Goal: Information Seeking & Learning: Compare options

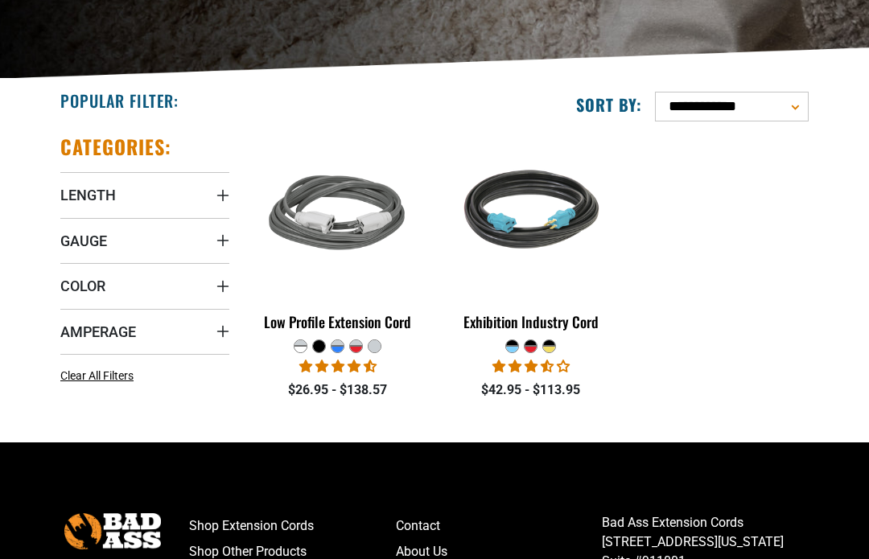
scroll to position [269, 0]
click at [533, 265] on img at bounding box center [531, 215] width 174 height 156
click at [345, 238] on img at bounding box center [338, 215] width 174 height 156
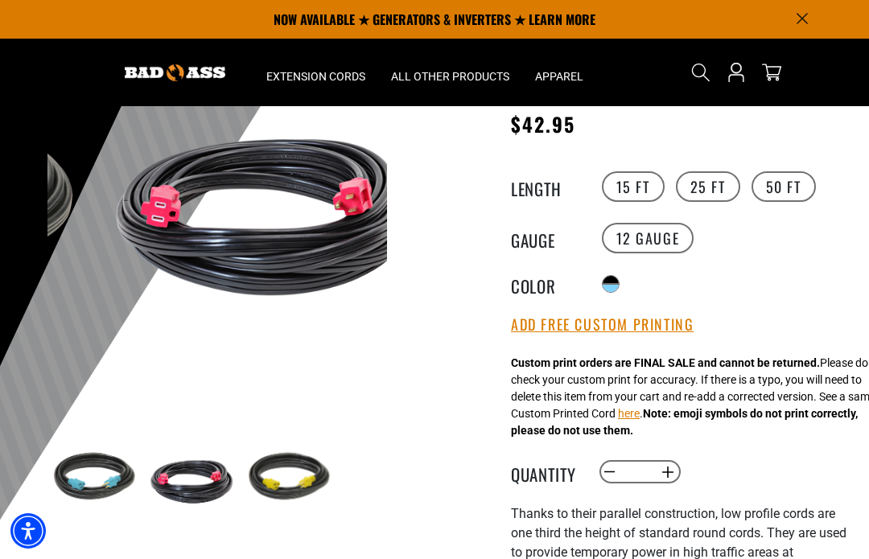
scroll to position [137, 0]
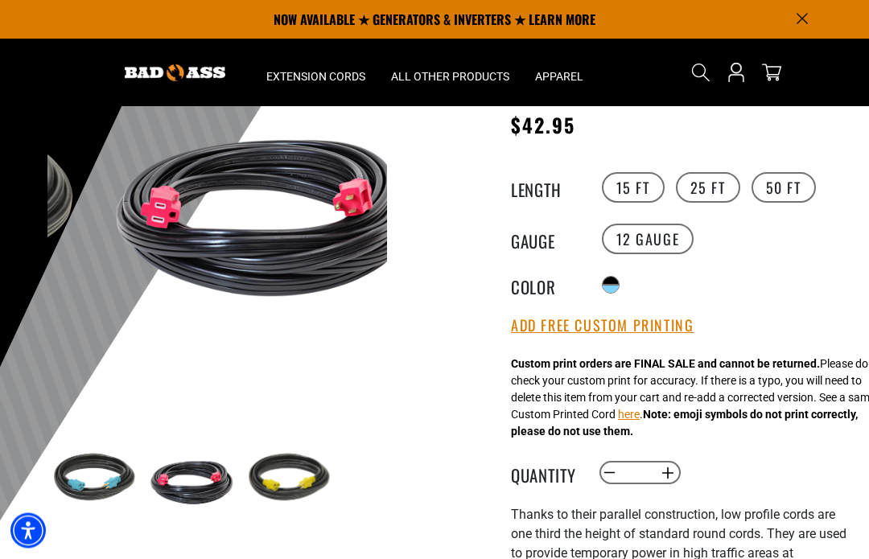
click at [705, 183] on label "25 FT" at bounding box center [708, 188] width 64 height 31
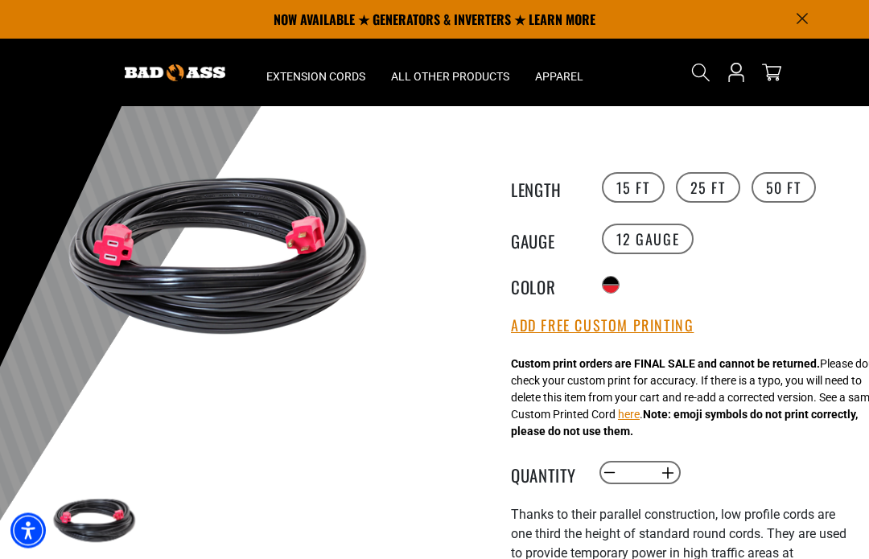
scroll to position [138, 0]
click at [783, 185] on label "50 FT" at bounding box center [784, 187] width 64 height 31
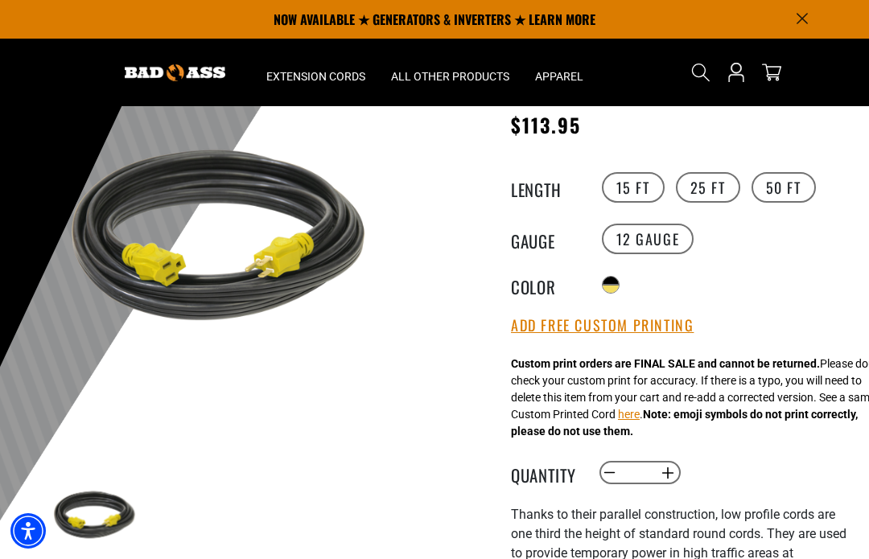
scroll to position [126, 0]
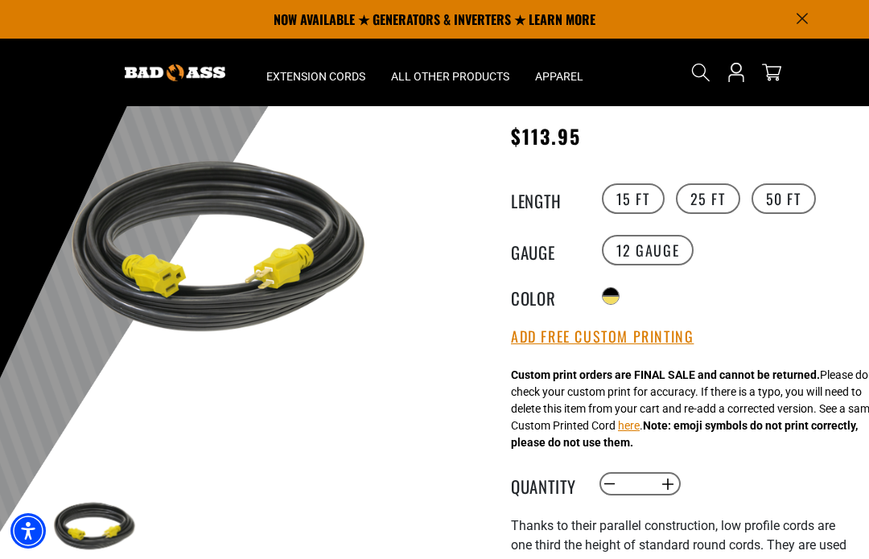
click at [608, 290] on div "Translation missing: en.products.product.variant_sold_out_or_unavailable" at bounding box center [611, 292] width 16 height 8
click at [612, 296] on div "Translation missing: en.products.product.variant_sold_out_or_unavailable" at bounding box center [611, 300] width 16 height 8
click at [719, 197] on label "25 FT" at bounding box center [708, 198] width 64 height 31
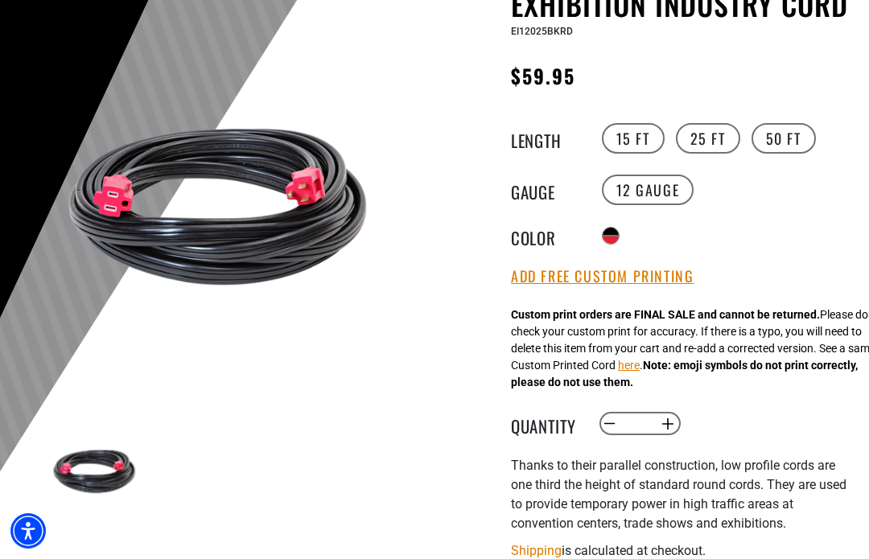
scroll to position [198, 0]
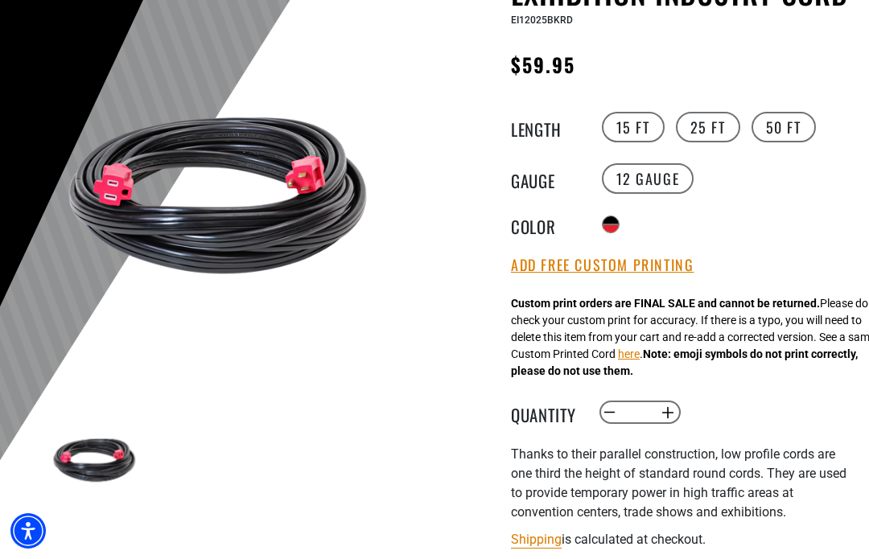
click at [640, 354] on button "here" at bounding box center [629, 354] width 22 height 17
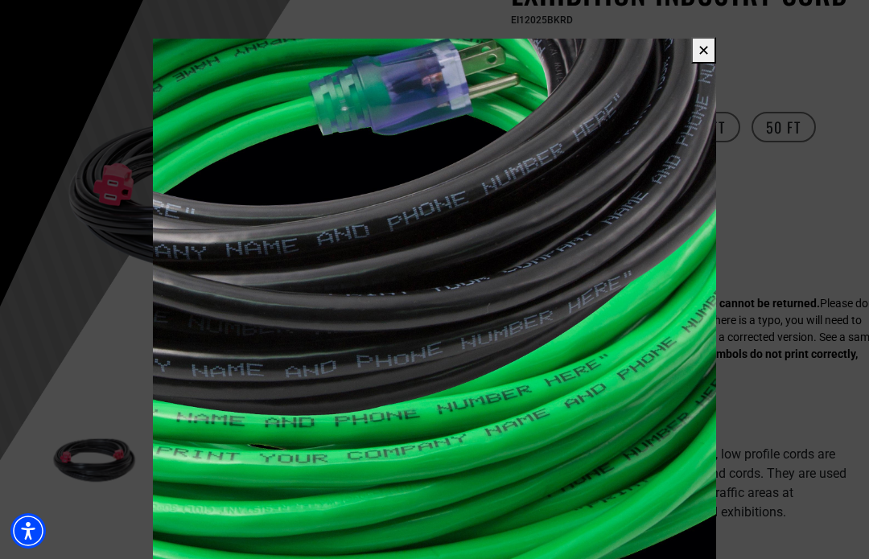
click at [777, 235] on span at bounding box center [434, 279] width 869 height 559
click at [691, 53] on button "✕" at bounding box center [703, 50] width 25 height 27
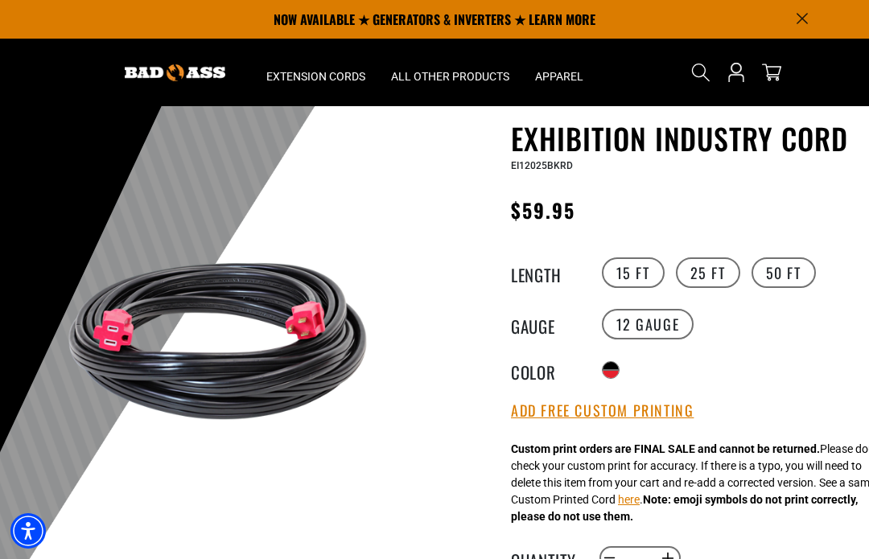
scroll to position [51, 0]
click at [620, 271] on label "15 FT" at bounding box center [633, 273] width 63 height 31
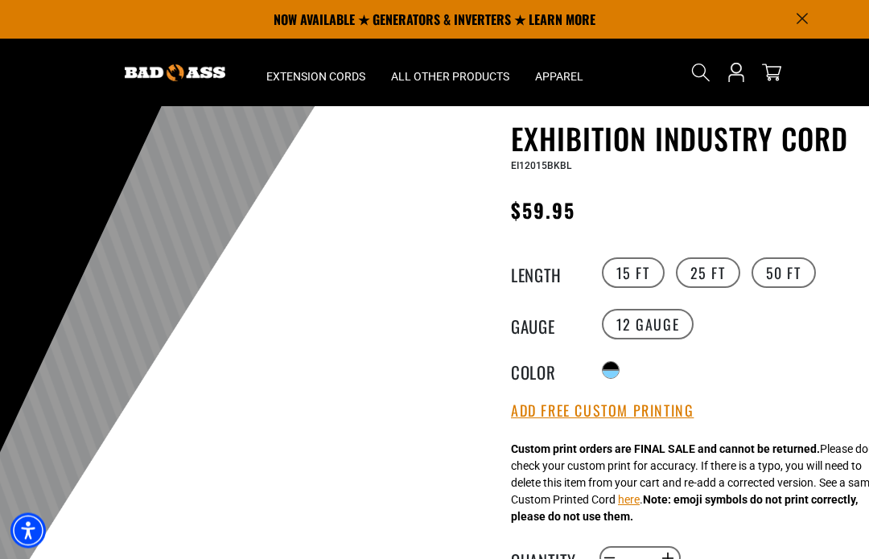
scroll to position [52, 0]
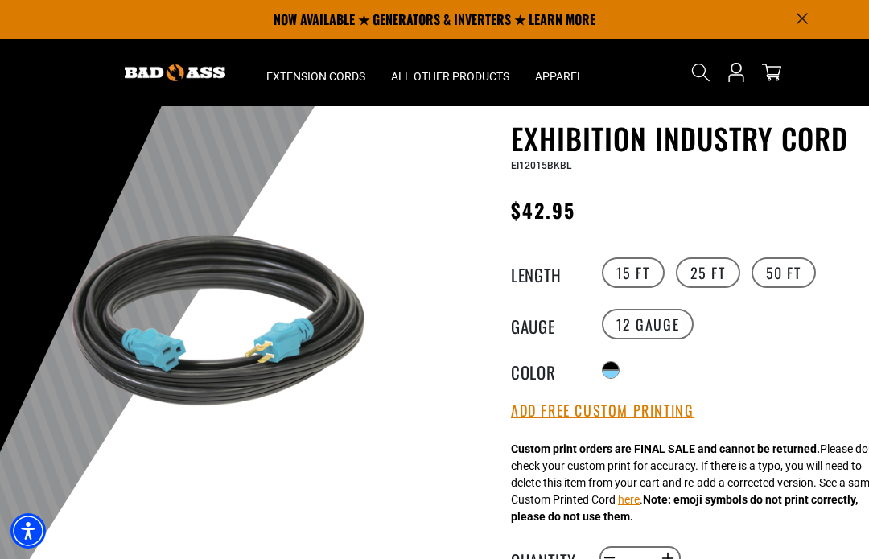
click at [698, 266] on label "25 FT" at bounding box center [708, 272] width 64 height 31
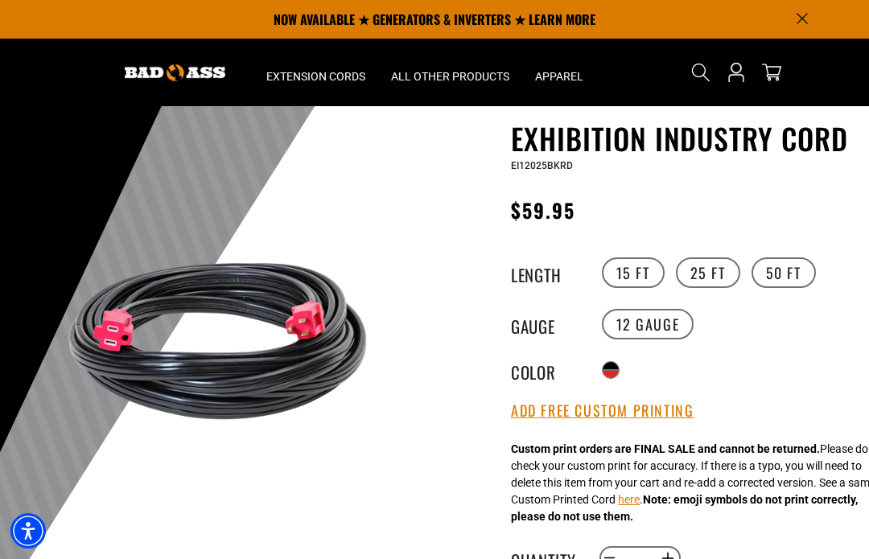
click at [774, 270] on label "50 FT" at bounding box center [784, 272] width 64 height 31
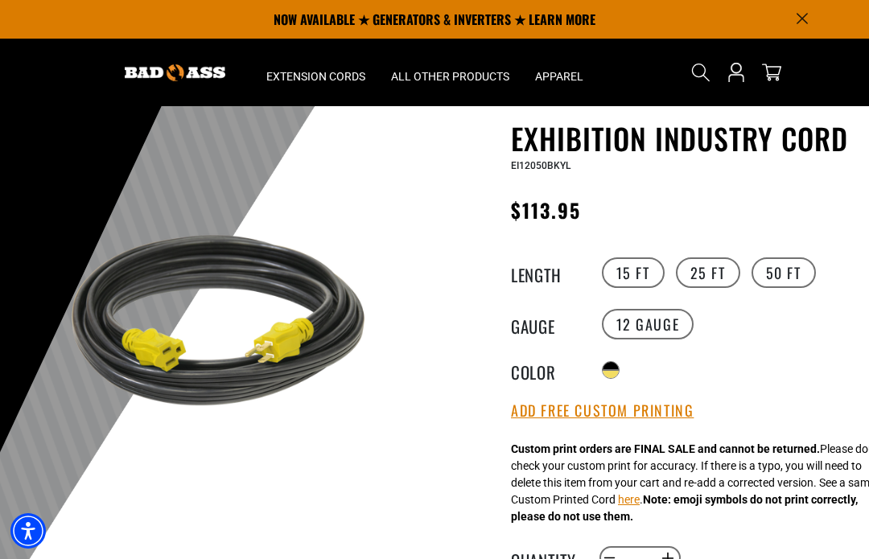
click at [639, 264] on label "15 FT" at bounding box center [633, 272] width 63 height 31
click at [713, 276] on label "25 FT" at bounding box center [708, 272] width 64 height 31
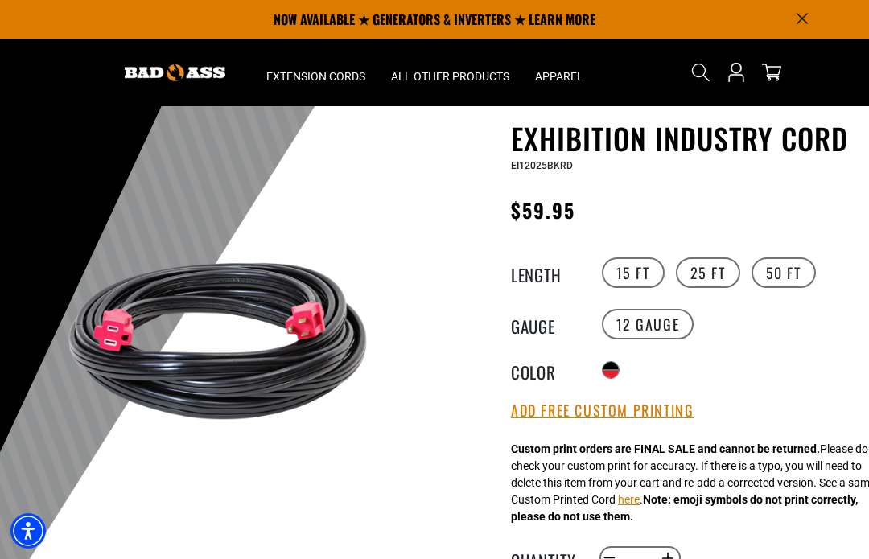
click at [775, 269] on label "50 FT" at bounding box center [784, 272] width 64 height 31
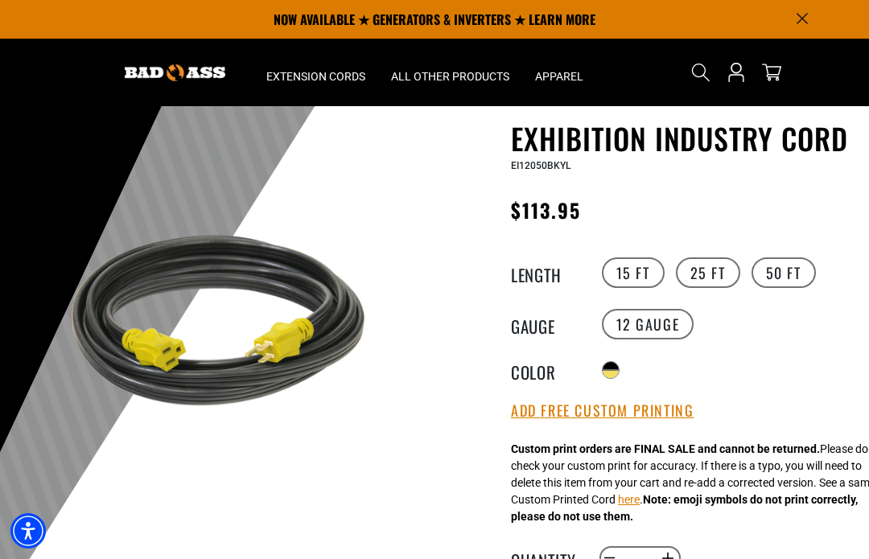
click at [715, 263] on label "25 FT" at bounding box center [708, 272] width 64 height 31
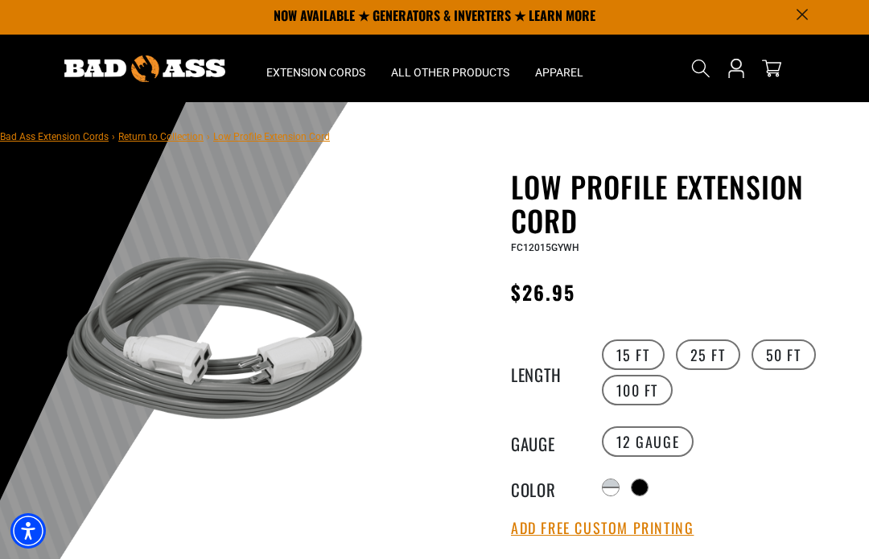
click at [640, 483] on div at bounding box center [640, 488] width 16 height 16
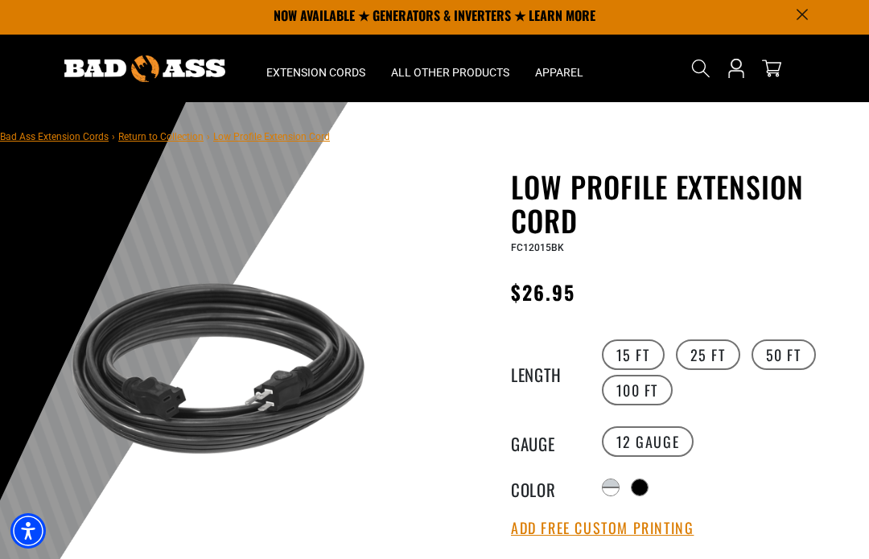
scroll to position [64, 0]
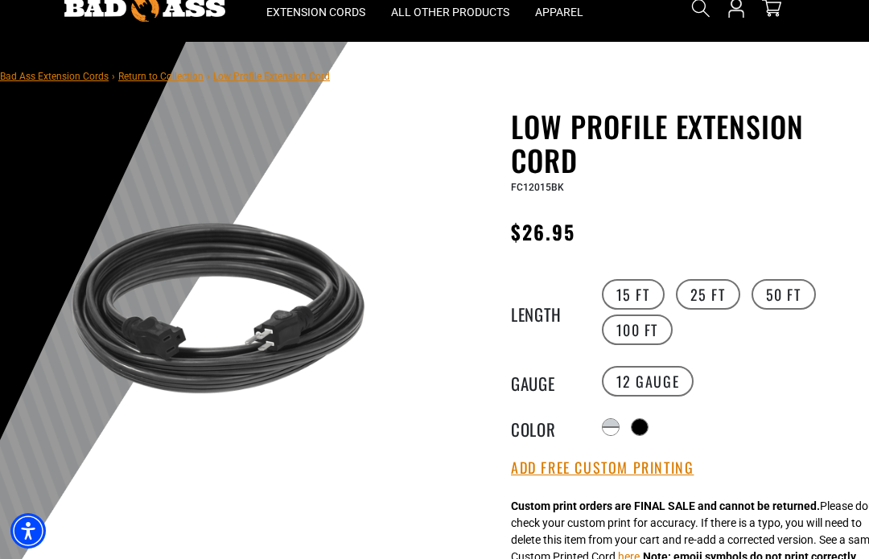
click at [784, 293] on label "50 FT" at bounding box center [784, 294] width 64 height 31
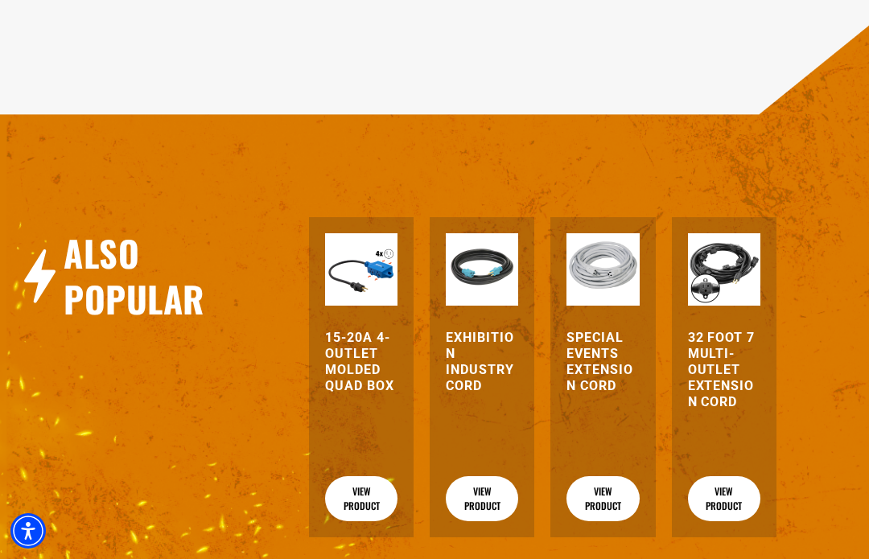
scroll to position [2017, 0]
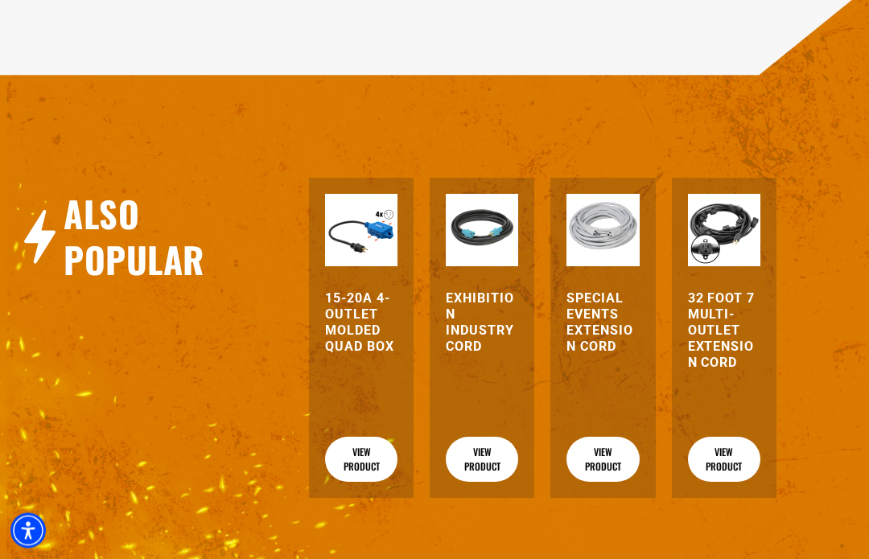
click at [583, 247] on img at bounding box center [602, 231] width 72 height 72
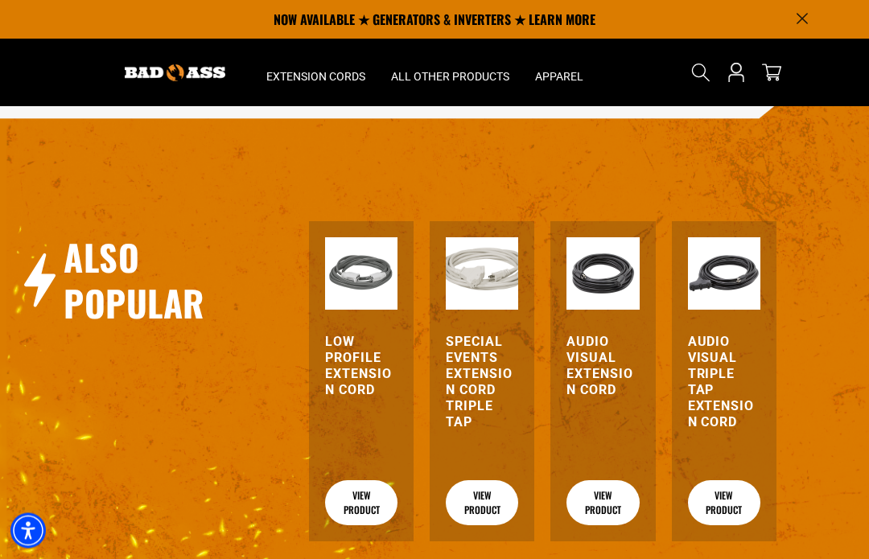
scroll to position [1829, 0]
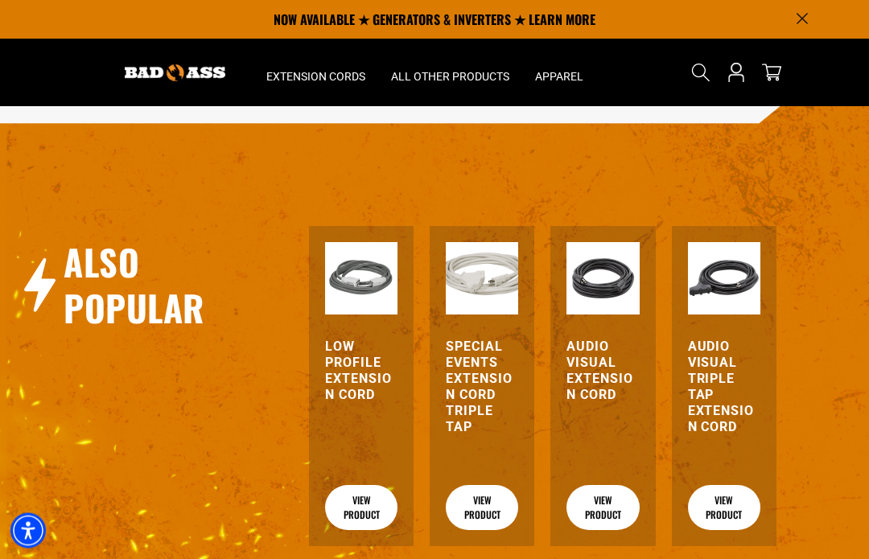
click at [362, 523] on link "View Product" at bounding box center [361, 508] width 72 height 45
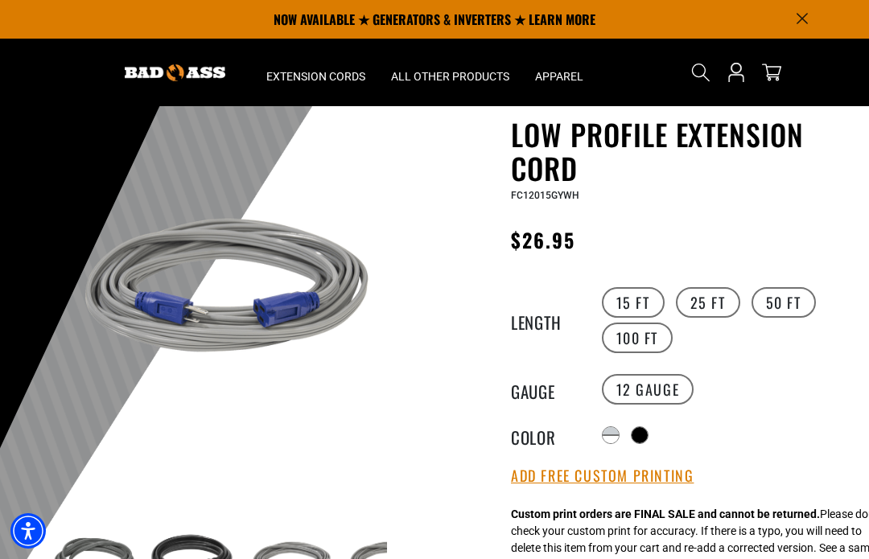
scroll to position [56, 0]
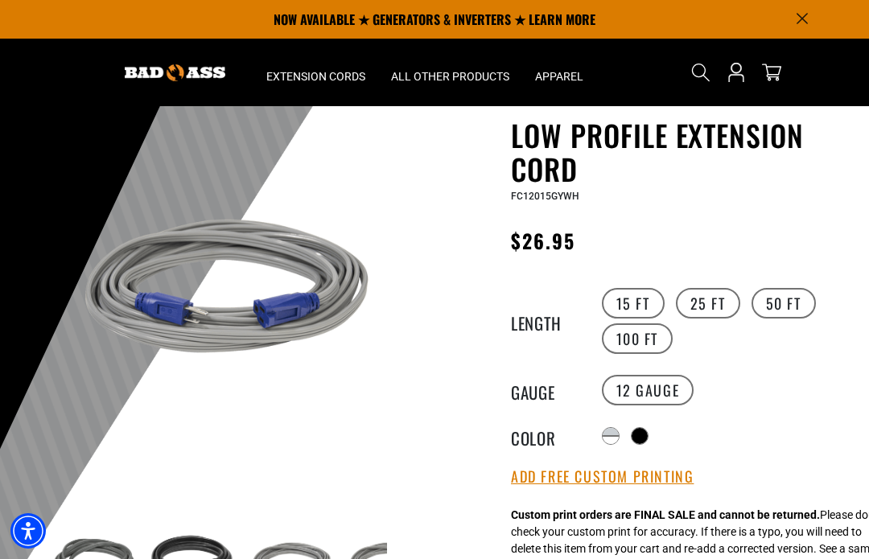
click at [694, 307] on label "25 FT" at bounding box center [708, 303] width 64 height 31
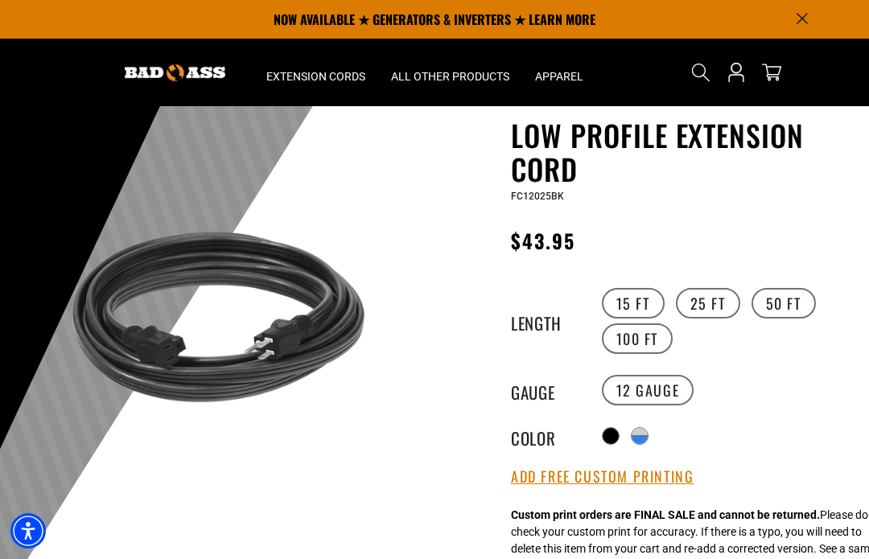
click at [640, 430] on div "Translation missing: en.products.product.variant_sold_out_or_unavailable" at bounding box center [640, 432] width 16 height 8
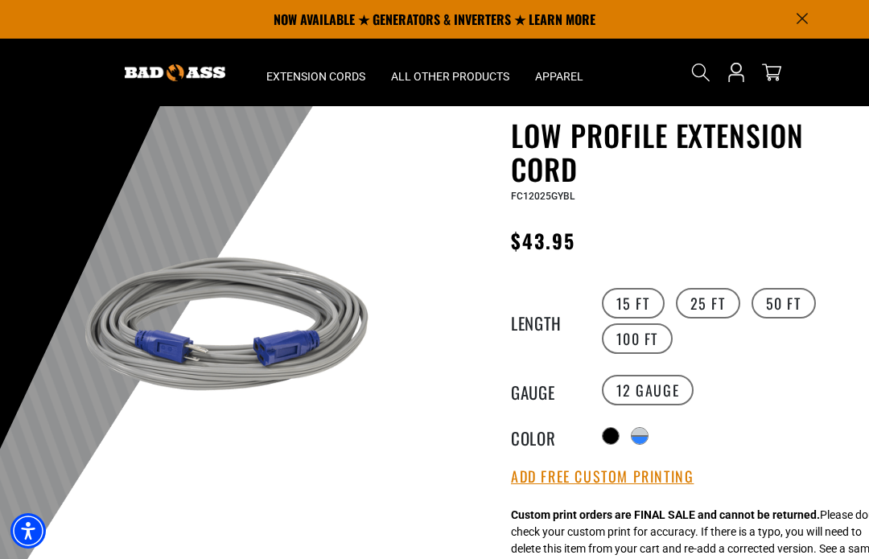
click at [610, 440] on div at bounding box center [611, 436] width 16 height 16
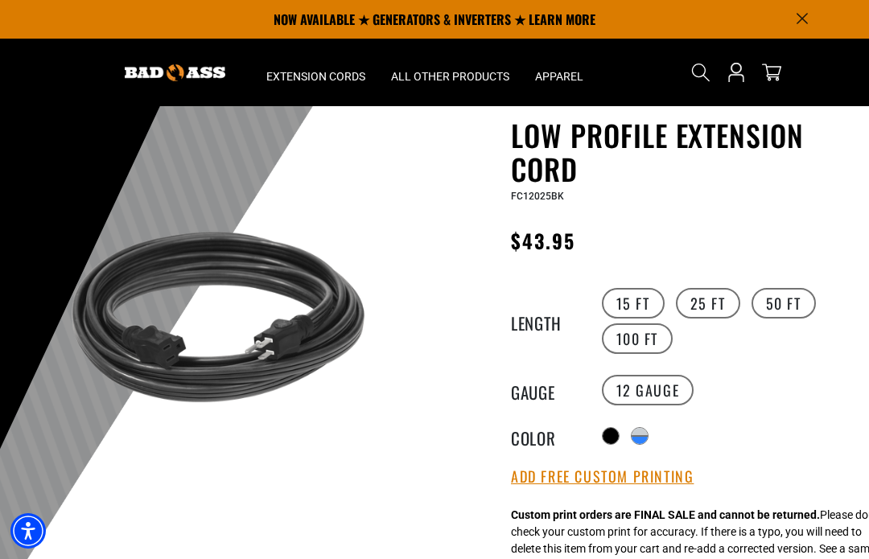
click at [607, 441] on div at bounding box center [611, 436] width 16 height 16
click at [775, 307] on label "50 FT" at bounding box center [784, 303] width 64 height 31
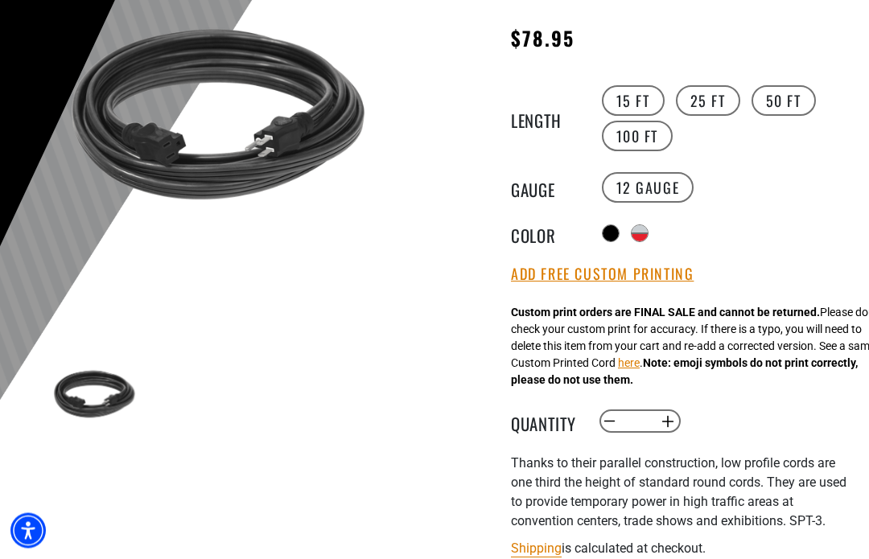
click at [657, 274] on button "Add Free Custom Printing" at bounding box center [602, 275] width 183 height 18
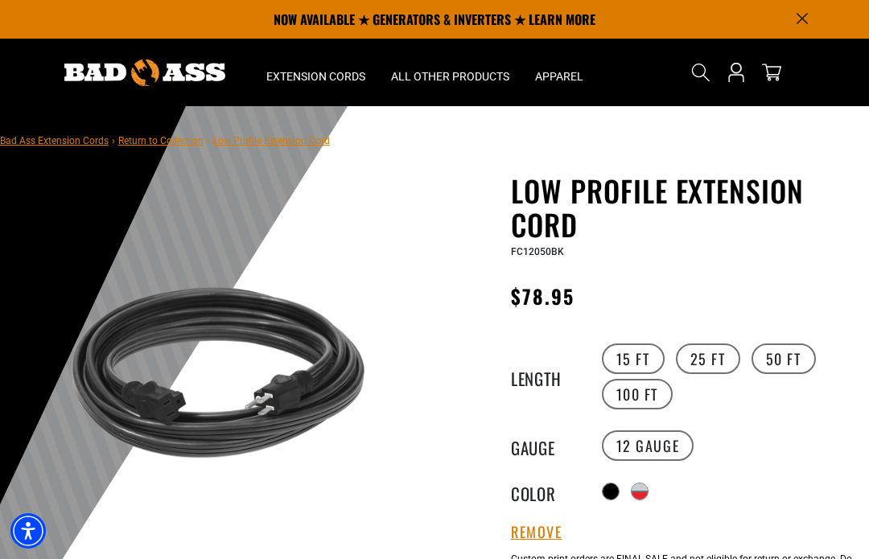
click at [315, 497] on img at bounding box center [217, 385] width 340 height 340
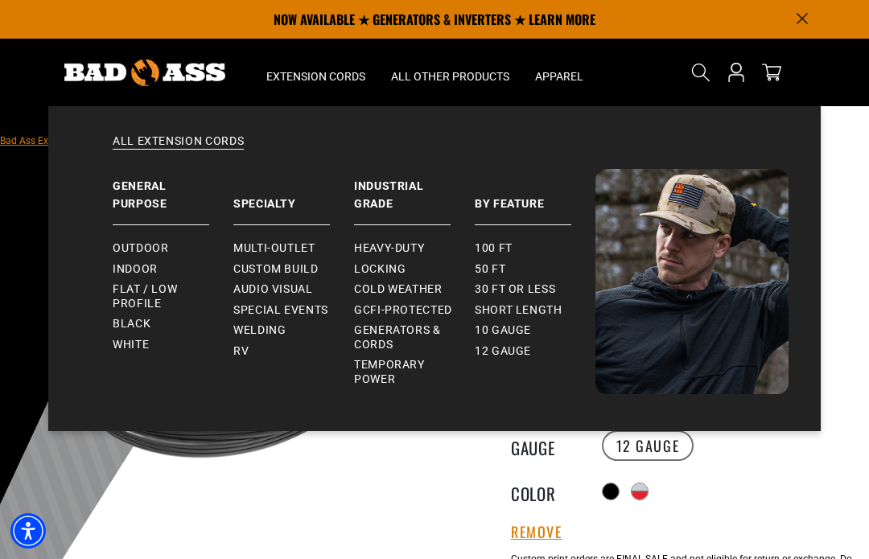
click at [131, 299] on span "Flat / Low Profile" at bounding box center [167, 296] width 108 height 28
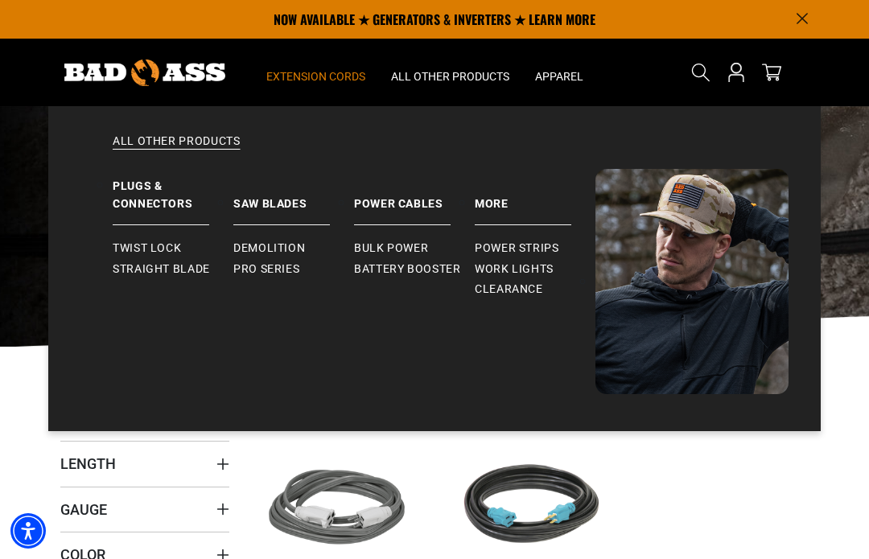
click at [392, 225] on link "Power Cables" at bounding box center [414, 197] width 121 height 56
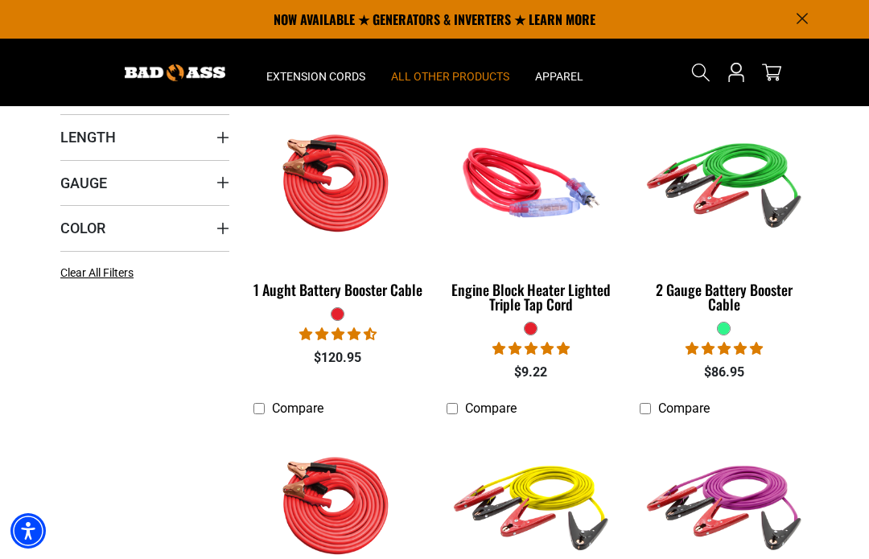
scroll to position [323, 0]
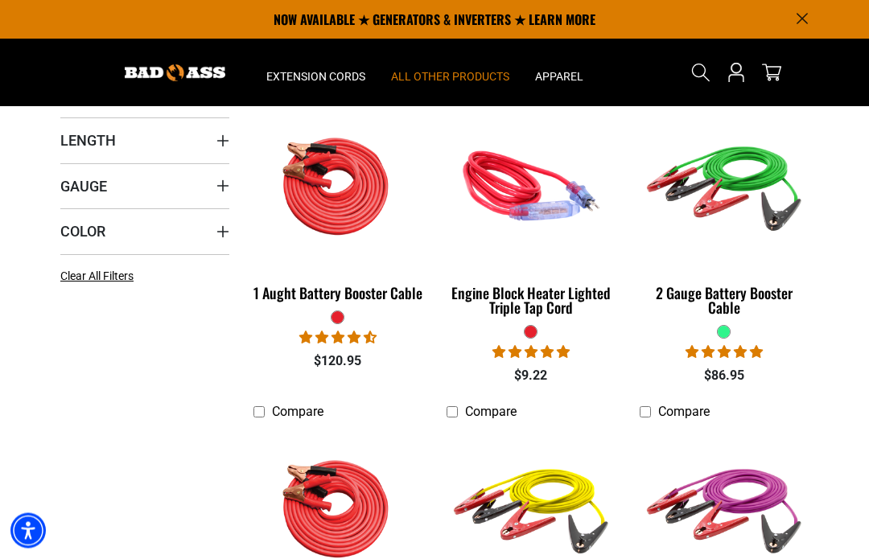
click at [521, 246] on img at bounding box center [531, 187] width 174 height 156
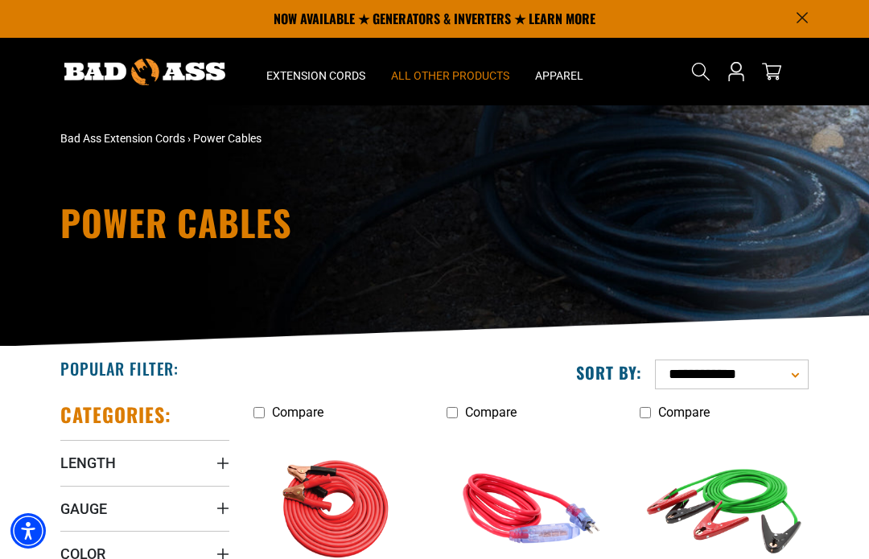
scroll to position [0, 0]
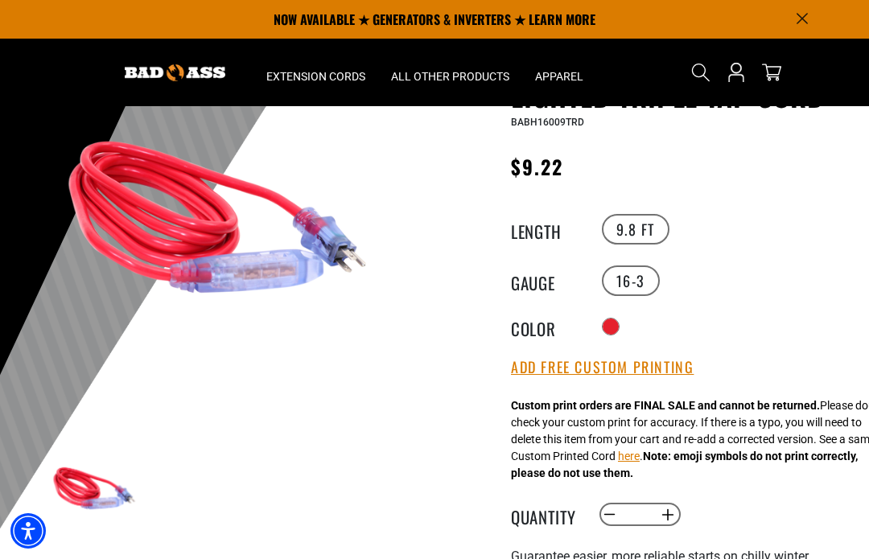
scroll to position [107, 0]
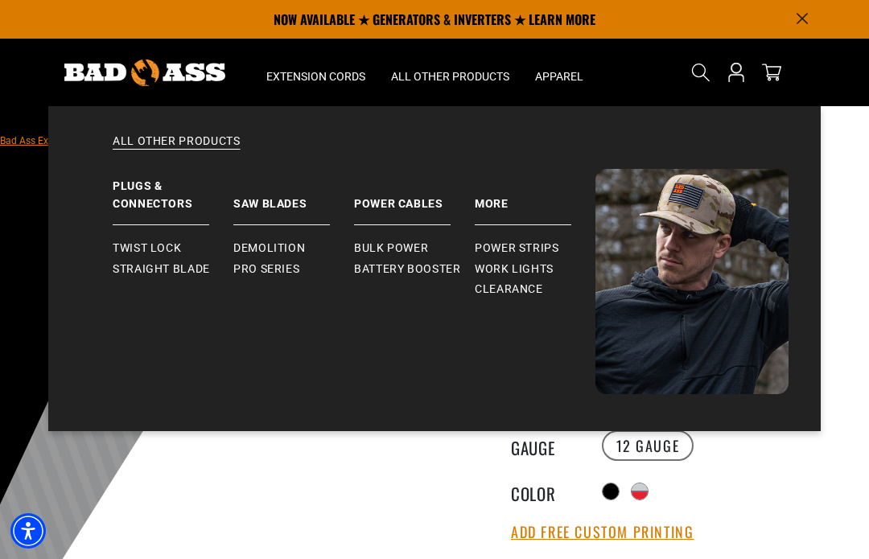
click at [398, 249] on span "Bulk Power" at bounding box center [391, 248] width 74 height 14
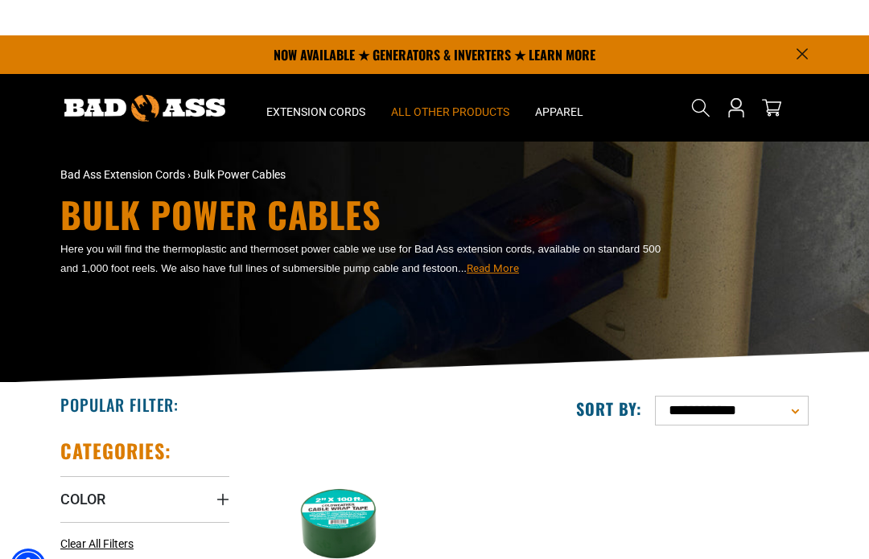
scroll to position [-5, 0]
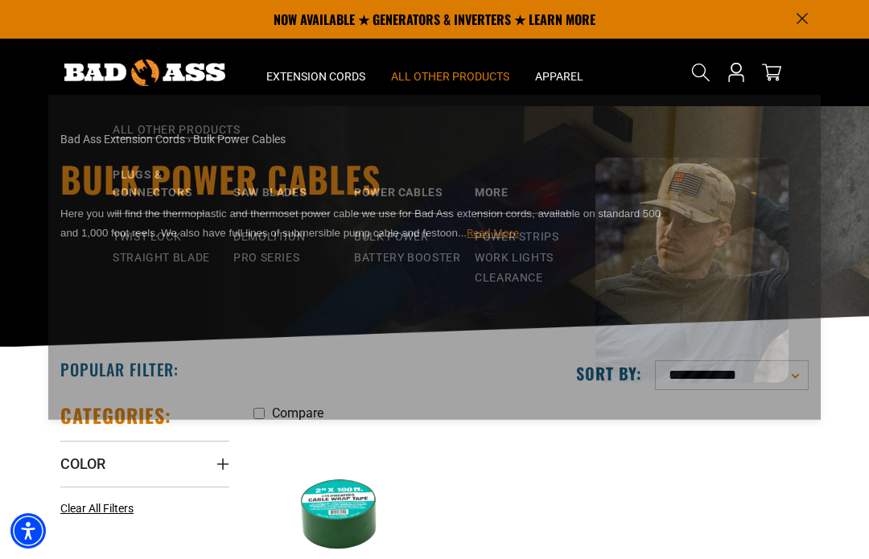
click at [538, 269] on span "Work Lights" at bounding box center [514, 269] width 79 height 14
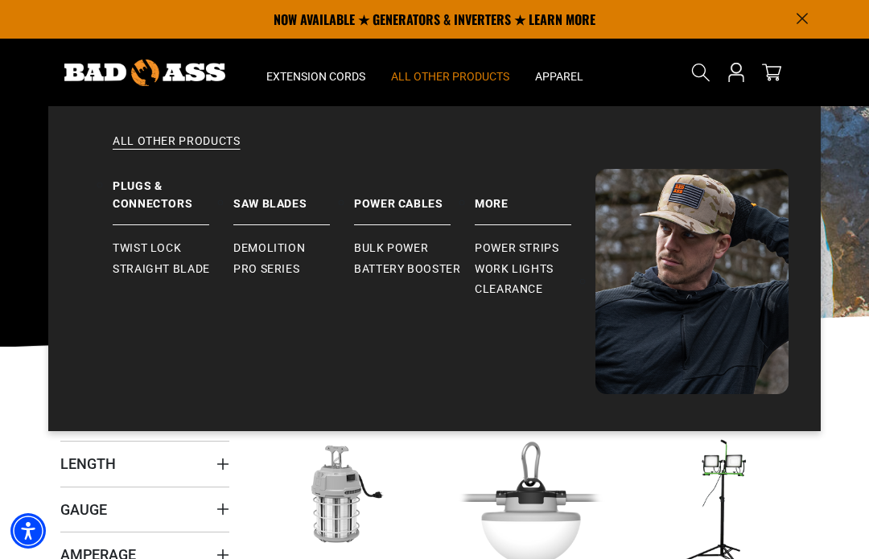
click at [516, 244] on span "Power Strips" at bounding box center [517, 248] width 84 height 14
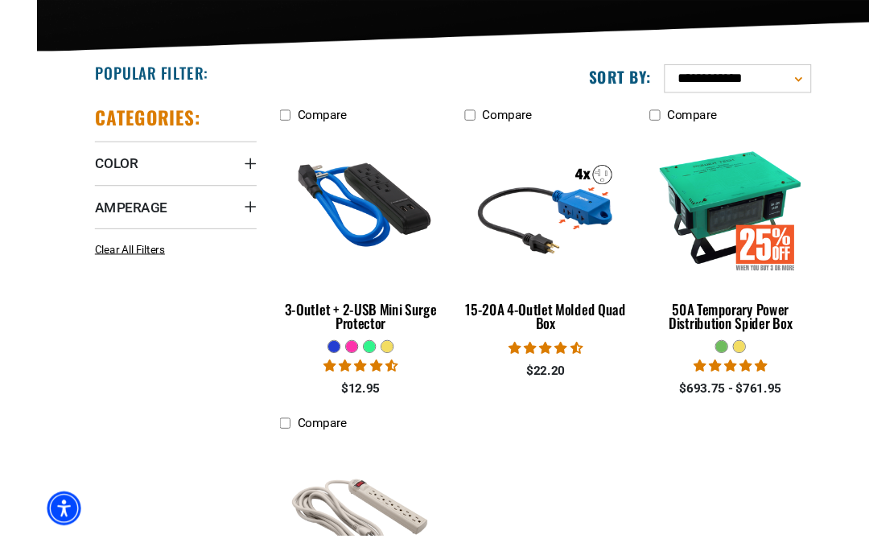
scroll to position [360, 0]
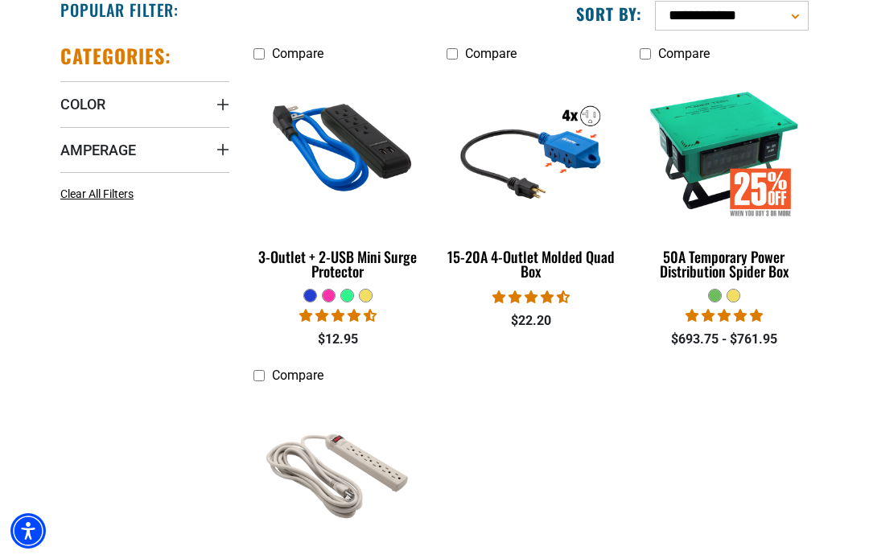
click at [373, 252] on div "3-Outlet + 2-USB Mini Surge Protector" at bounding box center [337, 263] width 169 height 29
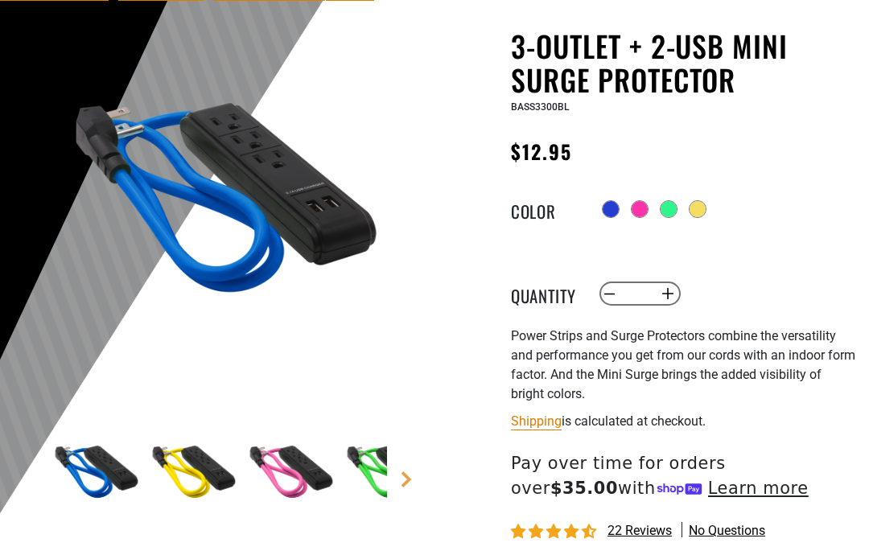
click at [643, 217] on div at bounding box center [640, 209] width 16 height 16
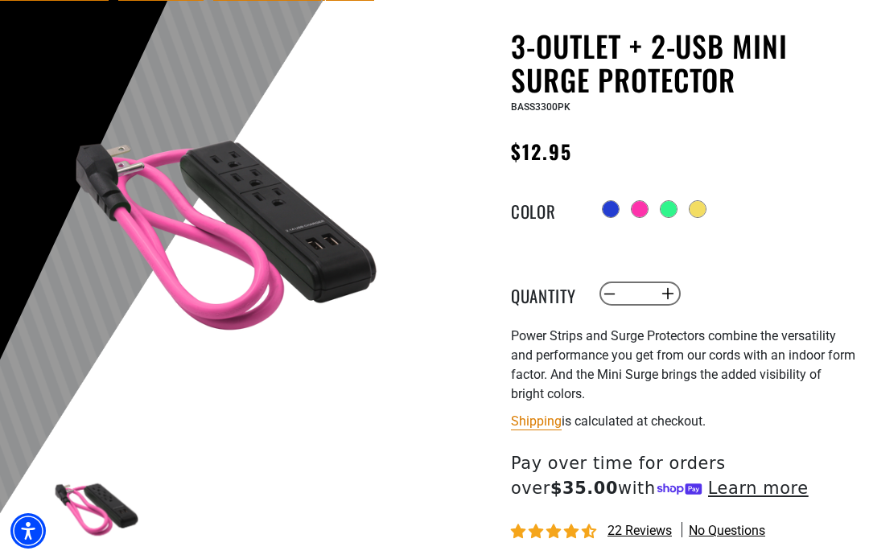
scroll to position [205, 0]
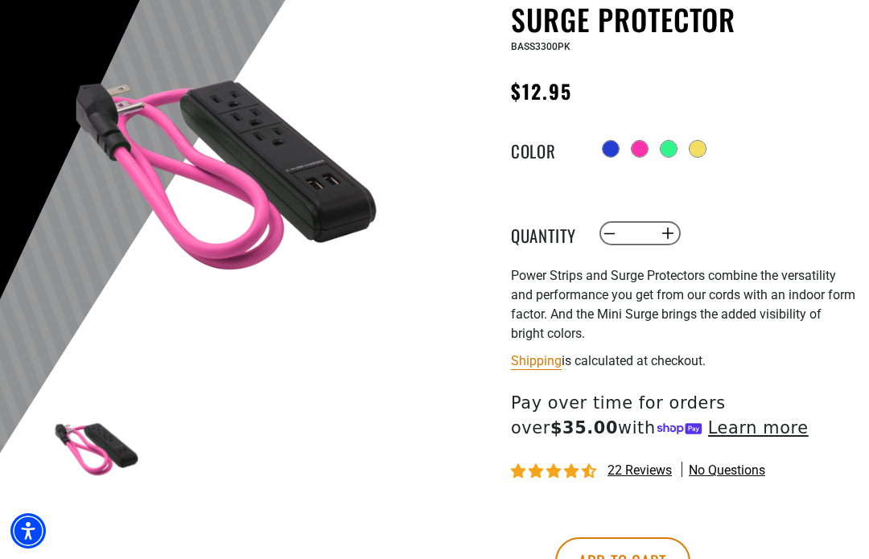
click at [678, 171] on div "3-Outlet + 2-USB Mini Surge Protector 3-Outlet + 2-USB Mini Surge Protector BAS…" at bounding box center [684, 301] width 346 height 665
click at [677, 150] on div at bounding box center [669, 149] width 16 height 16
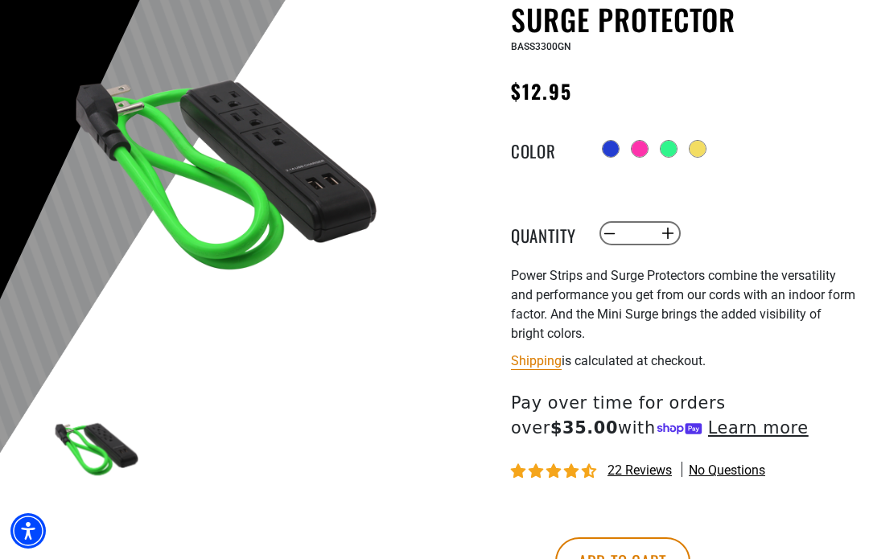
click at [698, 154] on div at bounding box center [698, 149] width 16 height 16
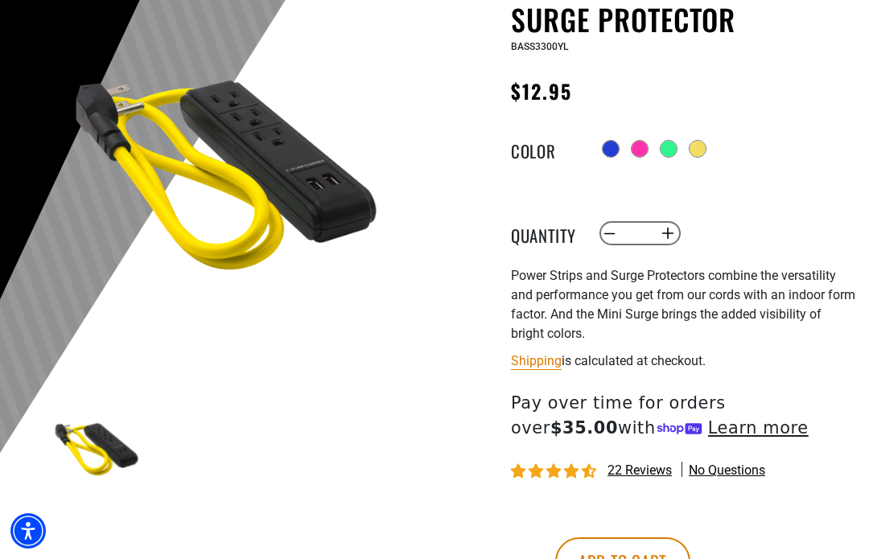
click at [589, 151] on legend "Color" at bounding box center [551, 148] width 80 height 21
click at [603, 156] on div at bounding box center [611, 149] width 18 height 18
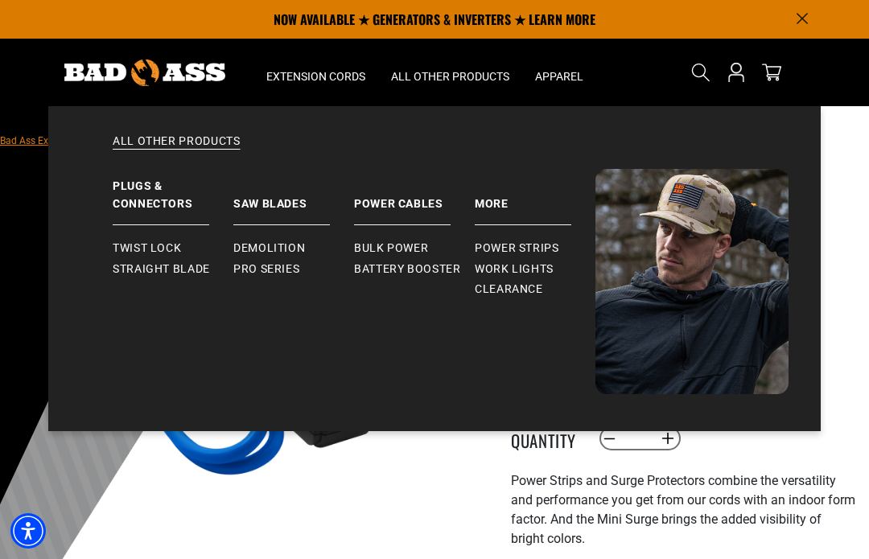
click at [521, 246] on span "Power Strips" at bounding box center [517, 248] width 84 height 14
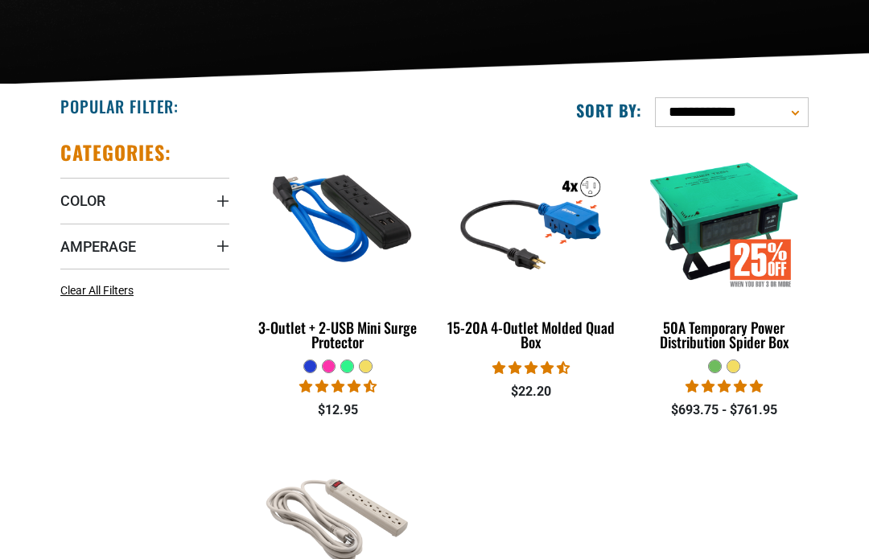
scroll to position [263, 0]
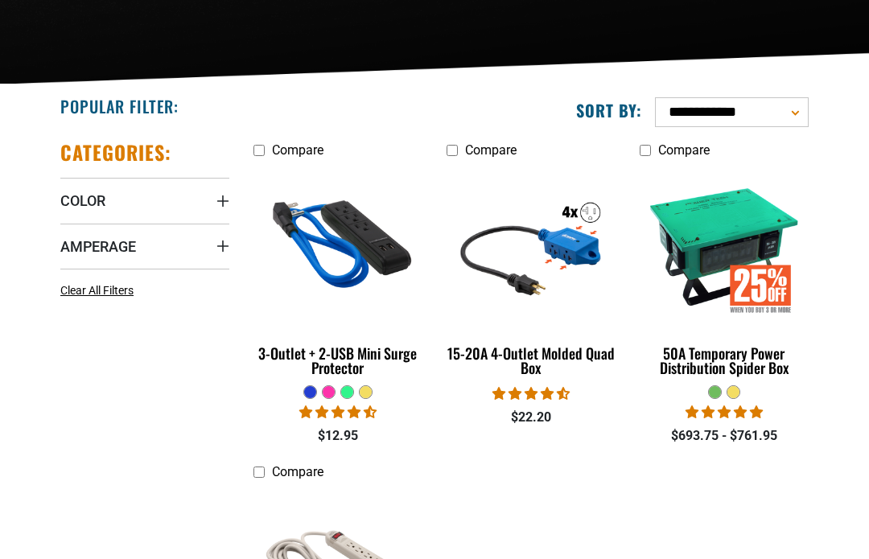
click at [535, 324] on img at bounding box center [531, 246] width 174 height 156
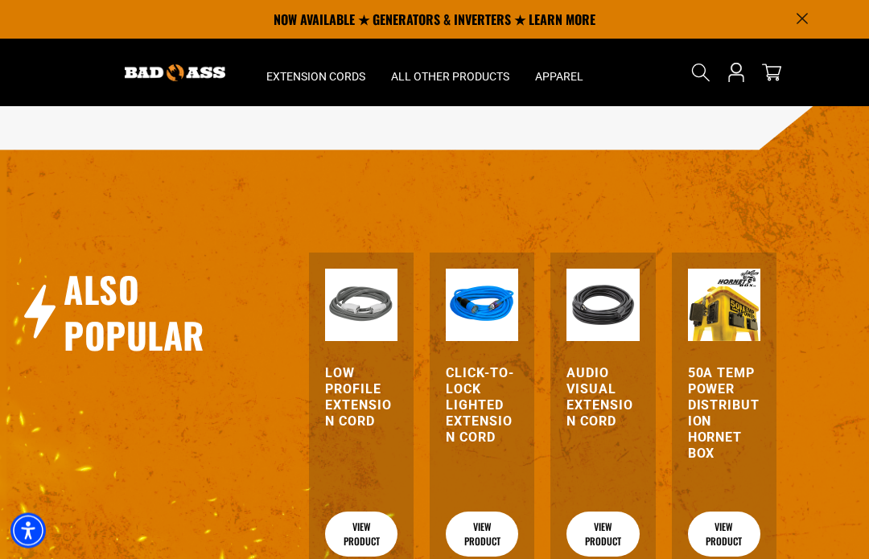
scroll to position [1650, 0]
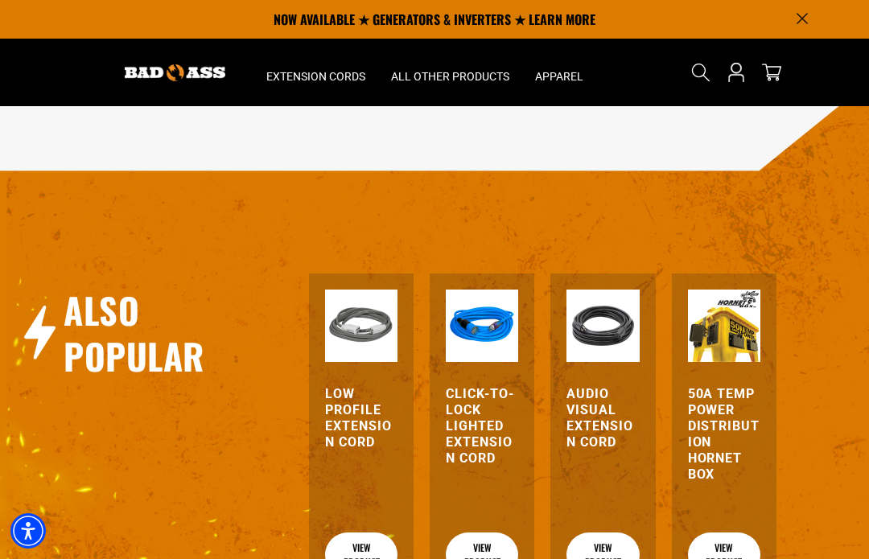
click at [737, 320] on img at bounding box center [724, 326] width 72 height 72
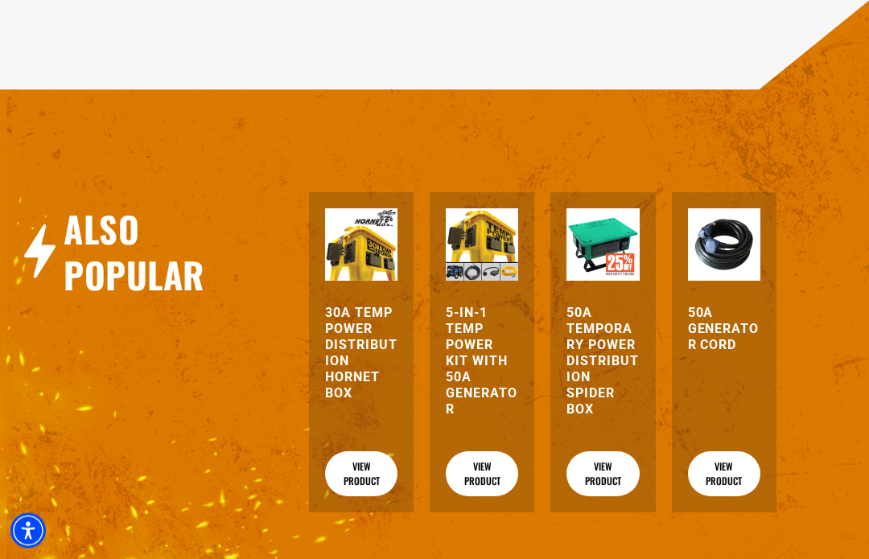
scroll to position [1510, 0]
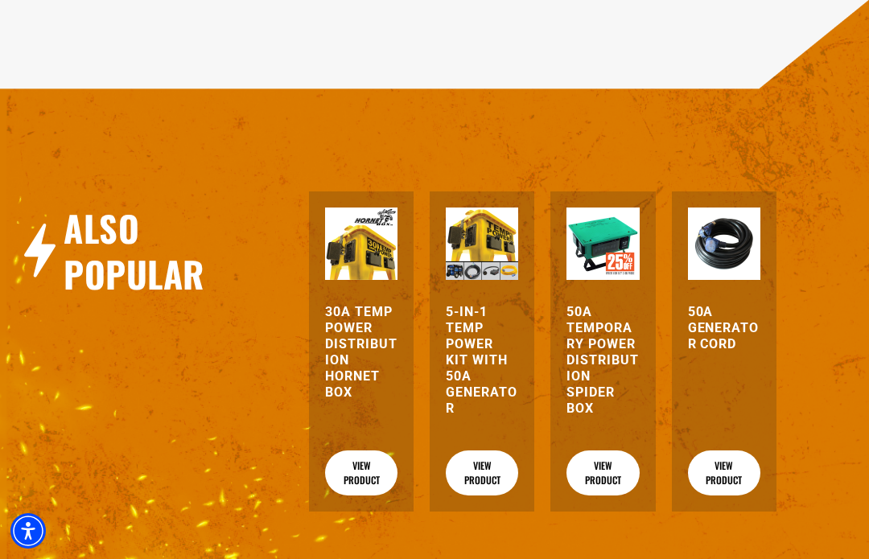
click at [345, 328] on h3 "30A Temp Power Distribution Hornet Box" at bounding box center [361, 352] width 72 height 97
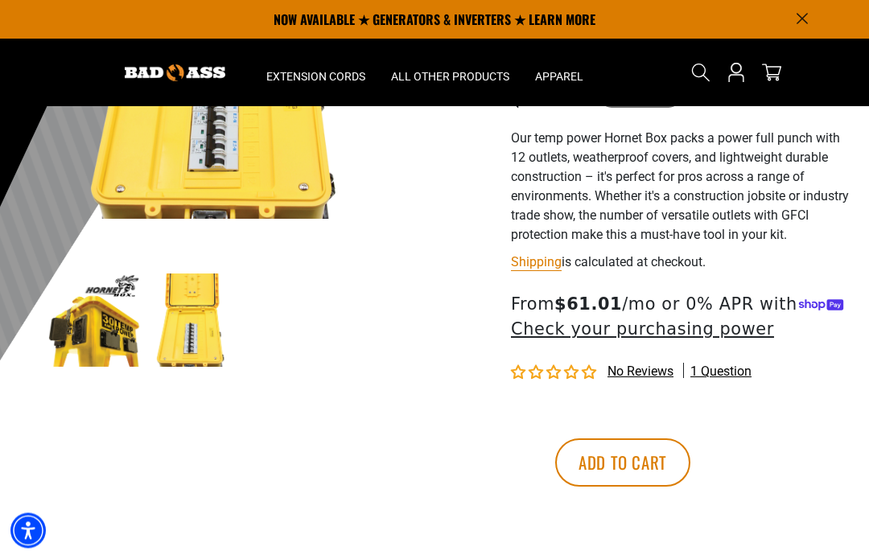
scroll to position [295, 0]
